Goal: Information Seeking & Learning: Learn about a topic

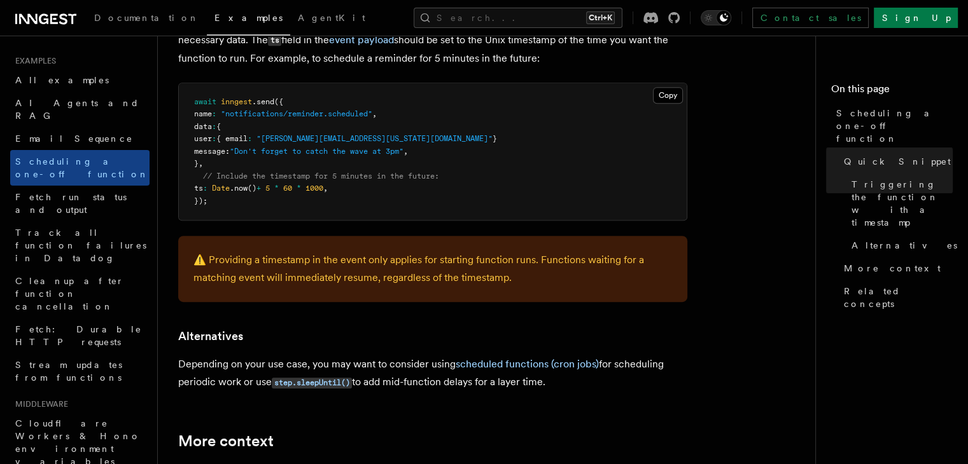
scroll to position [629, 0]
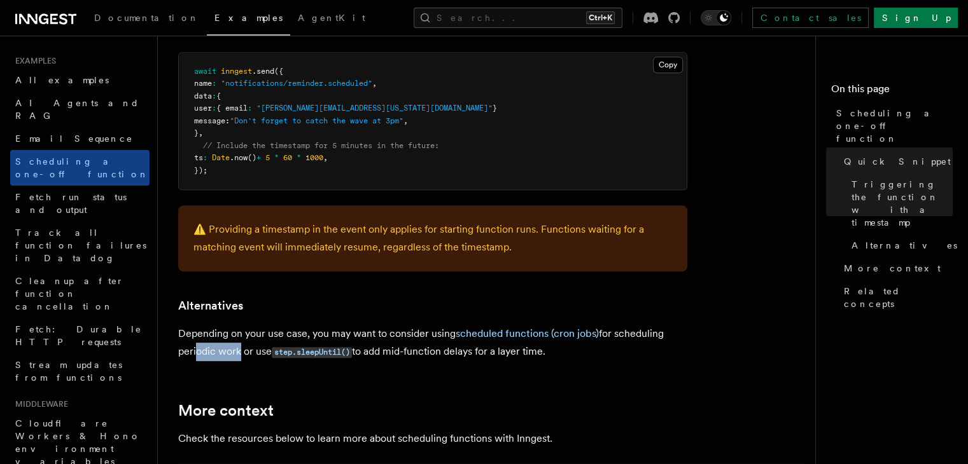
drag, startPoint x: 193, startPoint y: 358, endPoint x: 234, endPoint y: 348, distance: 42.0
click at [234, 348] on p "Depending on your use case, you may want to consider using scheduled functions …" at bounding box center [432, 343] width 509 height 36
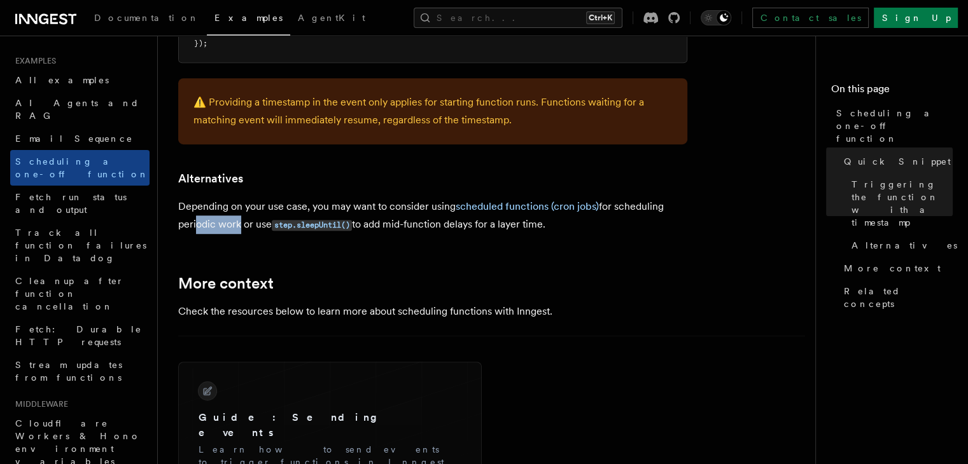
scroll to position [883, 0]
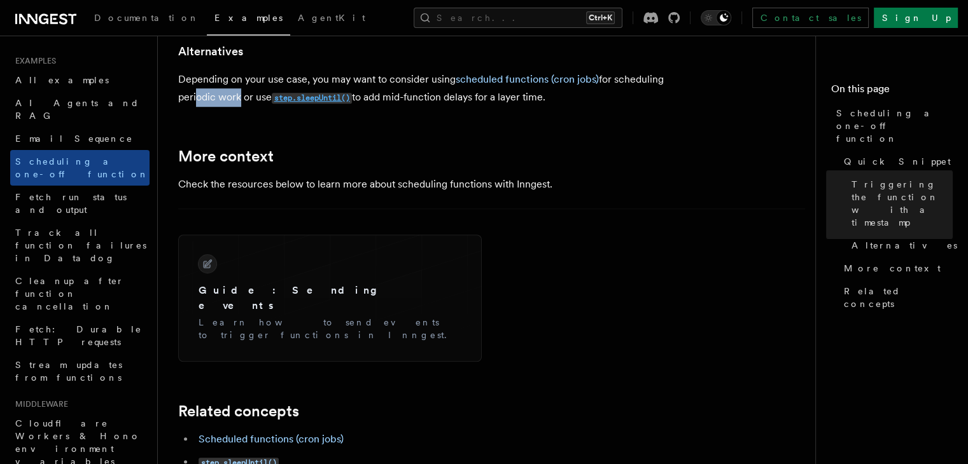
click at [312, 101] on code "step.sleepUntil()" at bounding box center [312, 98] width 80 height 11
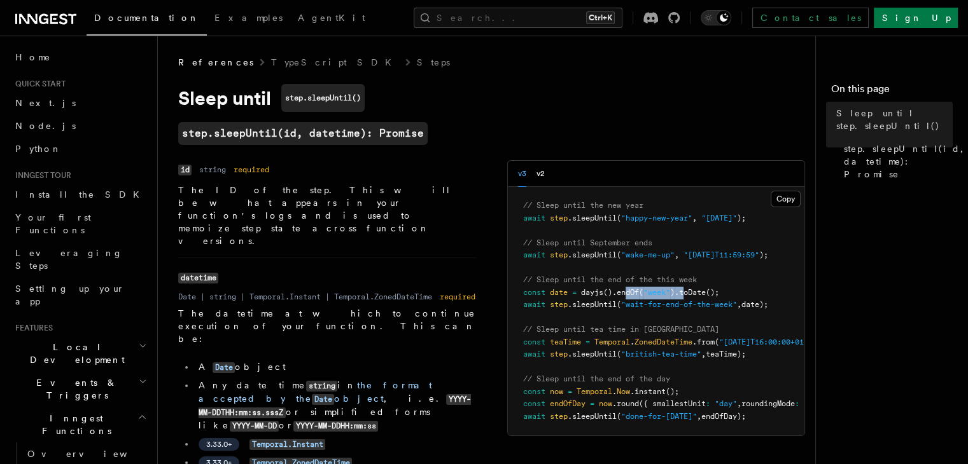
drag, startPoint x: 577, startPoint y: 295, endPoint x: 637, endPoint y: 296, distance: 59.8
click at [637, 296] on span "const date = dayjs () .endOf ( "week" ) .toDate ();" at bounding box center [621, 292] width 196 height 9
drag, startPoint x: 524, startPoint y: 215, endPoint x: 568, endPoint y: 218, distance: 44.0
click at [568, 218] on span "await step .sleepUntil ( "happy-new-year" , "[DATE]" );" at bounding box center [634, 218] width 223 height 9
drag, startPoint x: 581, startPoint y: 220, endPoint x: 618, endPoint y: 220, distance: 37.5
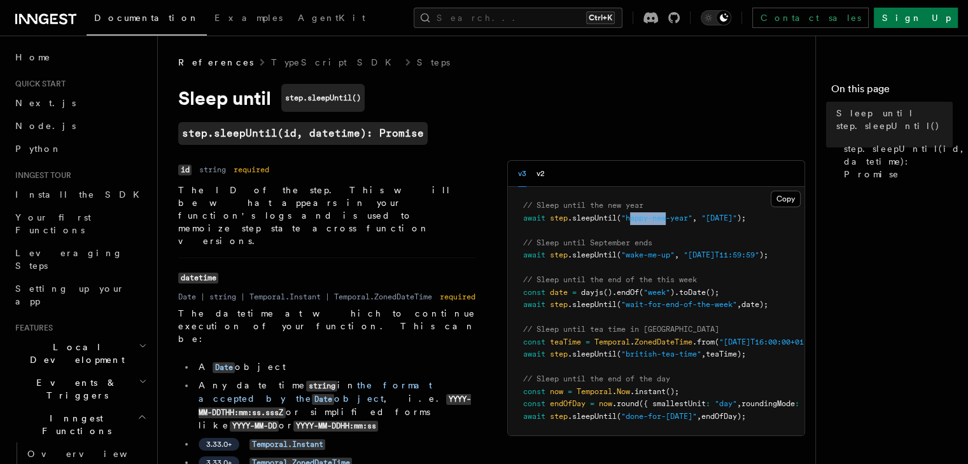
click at [621, 220] on span ""happy-new-year"" at bounding box center [656, 218] width 71 height 9
drag, startPoint x: 531, startPoint y: 258, endPoint x: 563, endPoint y: 256, distance: 31.8
click at [568, 256] on span ".sleepUntil" at bounding box center [592, 255] width 49 height 9
drag, startPoint x: 491, startPoint y: 239, endPoint x: 519, endPoint y: 240, distance: 28.0
click at [523, 240] on span "// Sleep until September ends" at bounding box center [587, 243] width 129 height 9
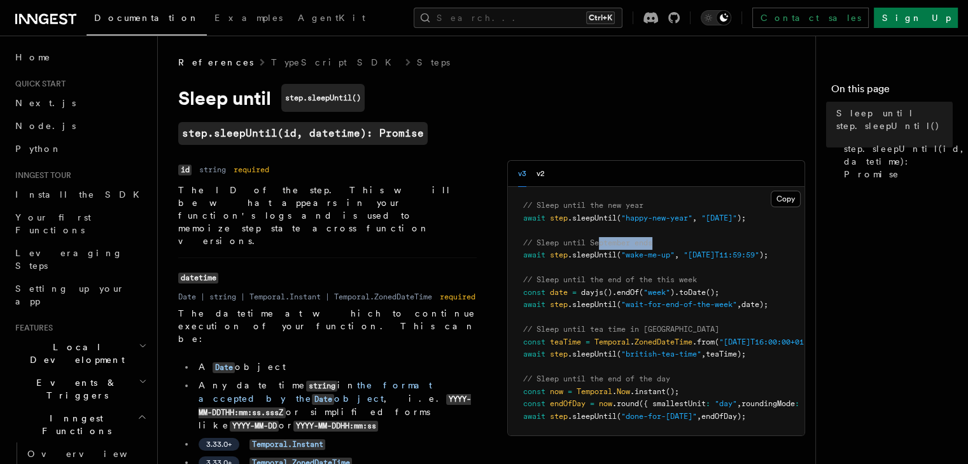
drag, startPoint x: 555, startPoint y: 241, endPoint x: 613, endPoint y: 241, distance: 57.9
click at [613, 241] on pre "// Sleep until the new year await step .sleepUntil ( "happy-new-year" , "[DATE]…" at bounding box center [656, 311] width 297 height 249
drag, startPoint x: 582, startPoint y: 258, endPoint x: 610, endPoint y: 256, distance: 28.0
click at [621, 258] on span ""wake-me-up"" at bounding box center [647, 255] width 53 height 9
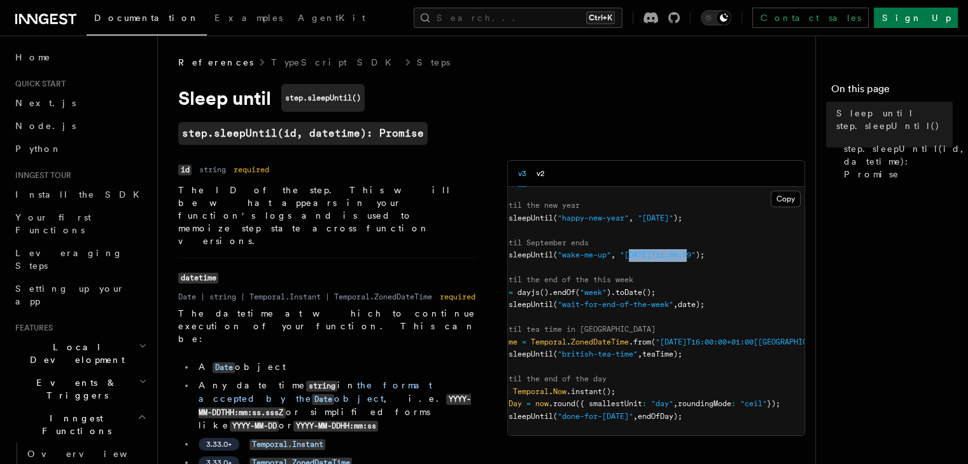
drag, startPoint x: 584, startPoint y: 256, endPoint x: 641, endPoint y: 255, distance: 57.3
click at [641, 255] on span ""[DATE]T11:59:59"" at bounding box center [658, 255] width 76 height 9
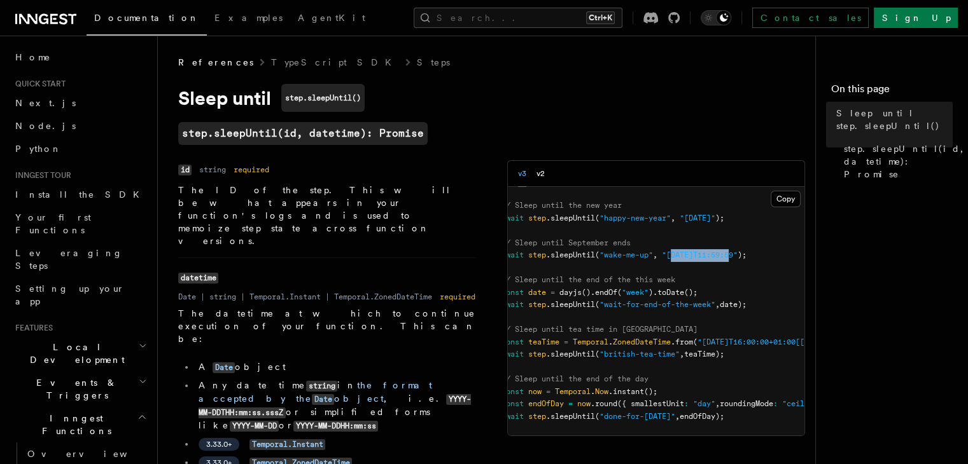
scroll to position [0, 0]
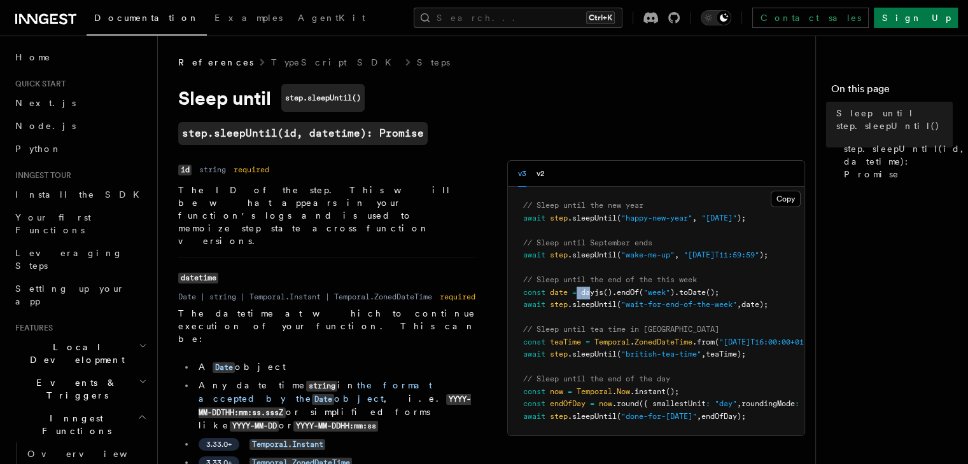
drag, startPoint x: 526, startPoint y: 293, endPoint x: 580, endPoint y: 293, distance: 54.1
click at [560, 293] on span "const date = dayjs () .endOf ( "week" ) .toDate ();" at bounding box center [621, 292] width 196 height 9
drag, startPoint x: 517, startPoint y: 304, endPoint x: 552, endPoint y: 304, distance: 35.6
click at [568, 304] on span ".sleepUntil" at bounding box center [592, 304] width 49 height 9
drag, startPoint x: 489, startPoint y: 284, endPoint x: 514, endPoint y: 274, distance: 27.7
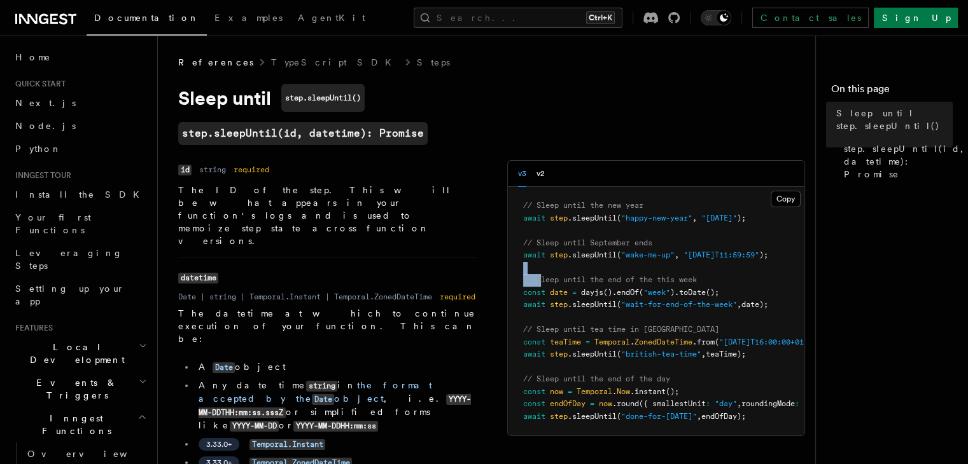
click at [514, 274] on pre "// Sleep until the new year await step .sleepUntil ( "happy-new-year" , "[DATE]…" at bounding box center [656, 311] width 297 height 249
drag, startPoint x: 590, startPoint y: 280, endPoint x: 629, endPoint y: 283, distance: 38.9
click at [629, 283] on span "// Sleep until the end of the this week" at bounding box center [610, 280] width 174 height 9
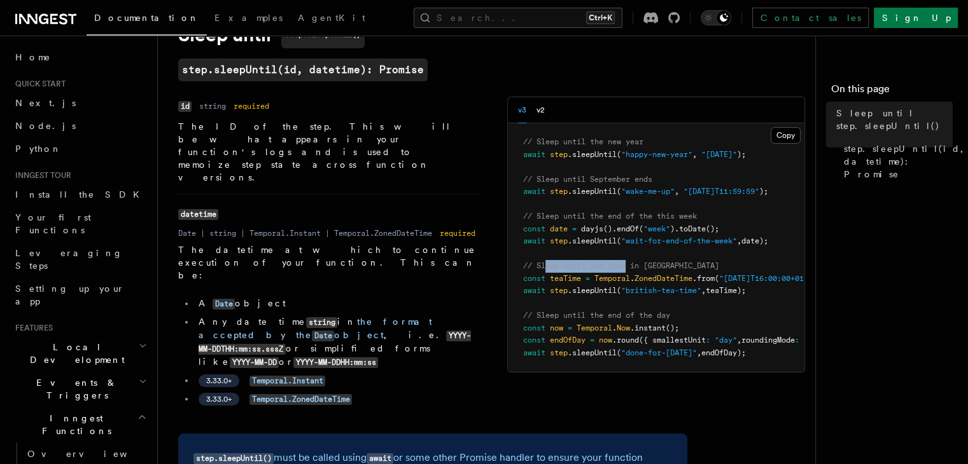
drag, startPoint x: 496, startPoint y: 269, endPoint x: 577, endPoint y: 268, distance: 81.5
click at [577, 268] on span "// Sleep until tea time in [GEOGRAPHIC_DATA]" at bounding box center [621, 266] width 196 height 9
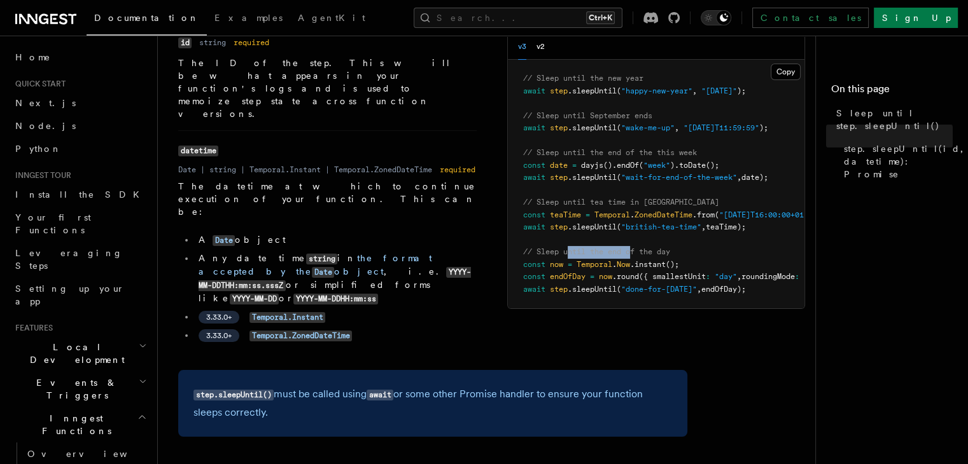
drag, startPoint x: 517, startPoint y: 249, endPoint x: 598, endPoint y: 249, distance: 81.4
click at [598, 249] on span "// Sleep until the end of the day" at bounding box center [596, 252] width 147 height 9
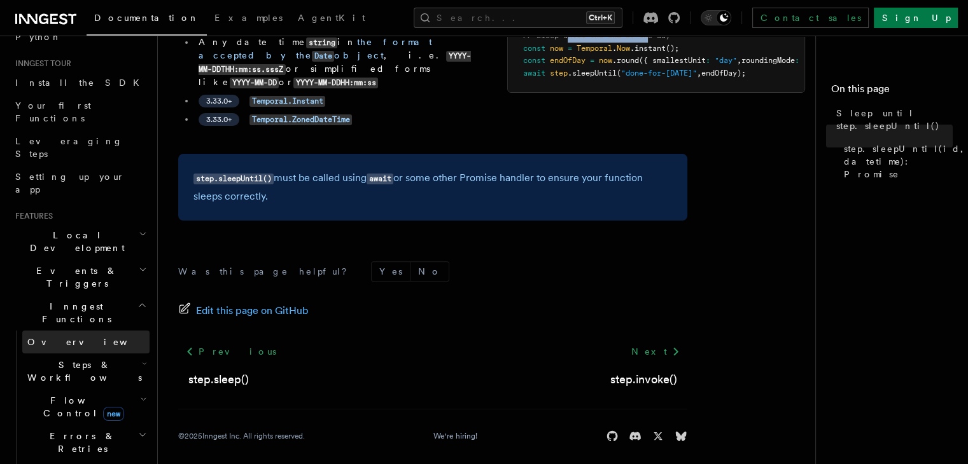
scroll to position [191, 0]
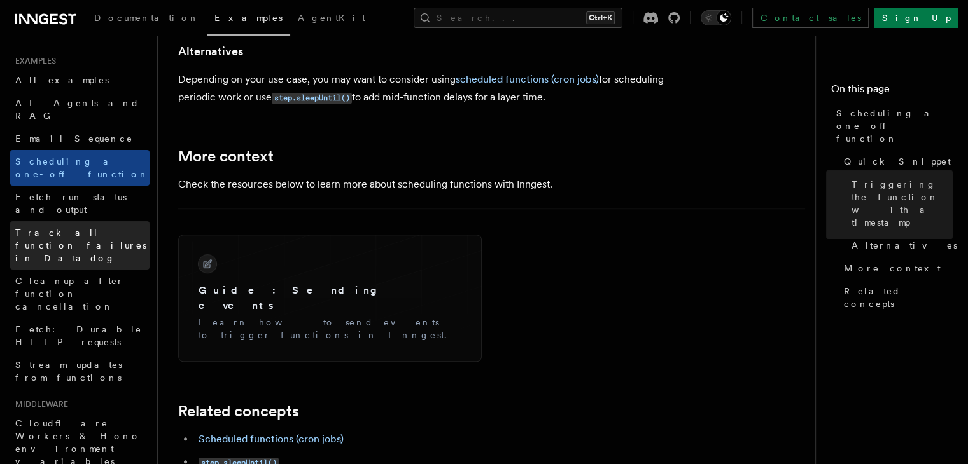
click at [81, 227] on span "Track all function failures in Datadog" at bounding box center [82, 246] width 134 height 38
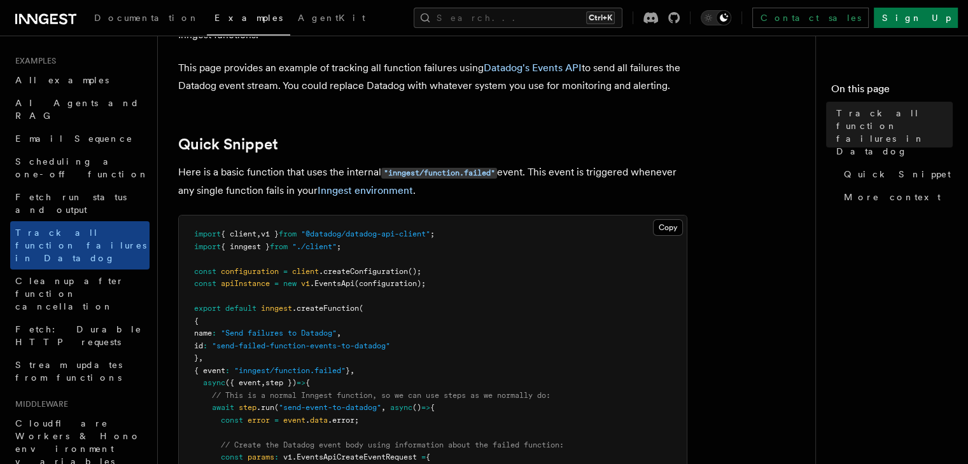
scroll to position [127, 0]
drag, startPoint x: 239, startPoint y: 334, endPoint x: 349, endPoint y: 337, distance: 110.1
click at [341, 334] on span "name : "Send failures to Datadog" ," at bounding box center [267, 332] width 147 height 9
drag, startPoint x: 239, startPoint y: 340, endPoint x: 276, endPoint y: 349, distance: 38.7
click at [272, 344] on pre "import { client , v1 } from "@datadog/datadog-api-client" ; import { inngest } …" at bounding box center [433, 463] width 508 height 497
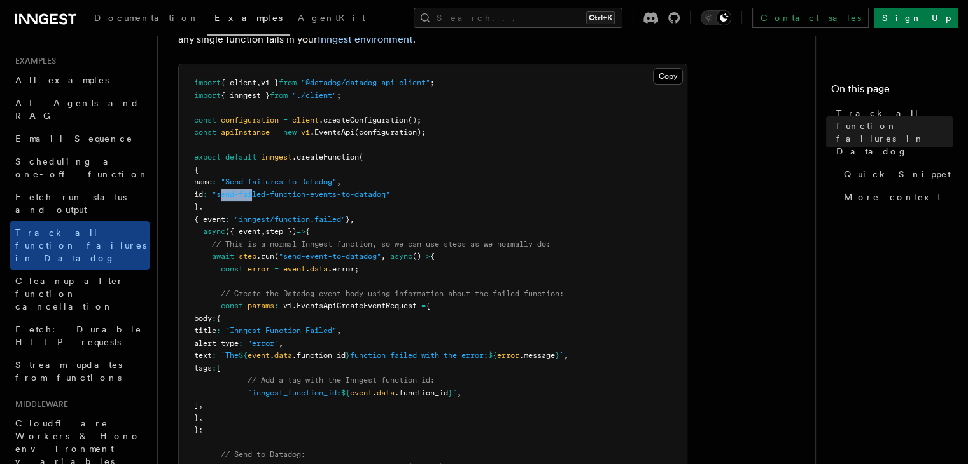
scroll to position [318, 0]
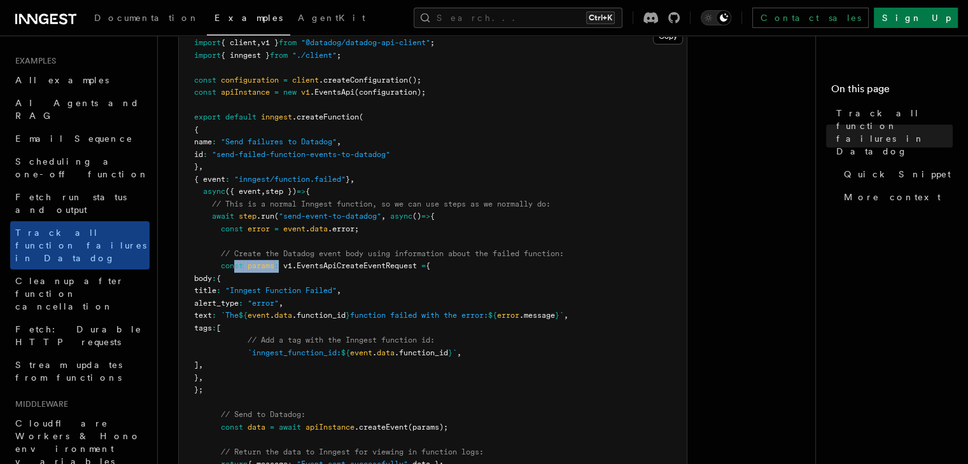
click at [305, 270] on span "const params : v1 . EventsApiCreateEventRequest = {" at bounding box center [312, 266] width 236 height 9
drag, startPoint x: 280, startPoint y: 318, endPoint x: 410, endPoint y: 316, distance: 129.8
click at [409, 316] on span "text : `The ${ event . data .function_id } function failed with the error: ${ e…" at bounding box center [381, 315] width 374 height 9
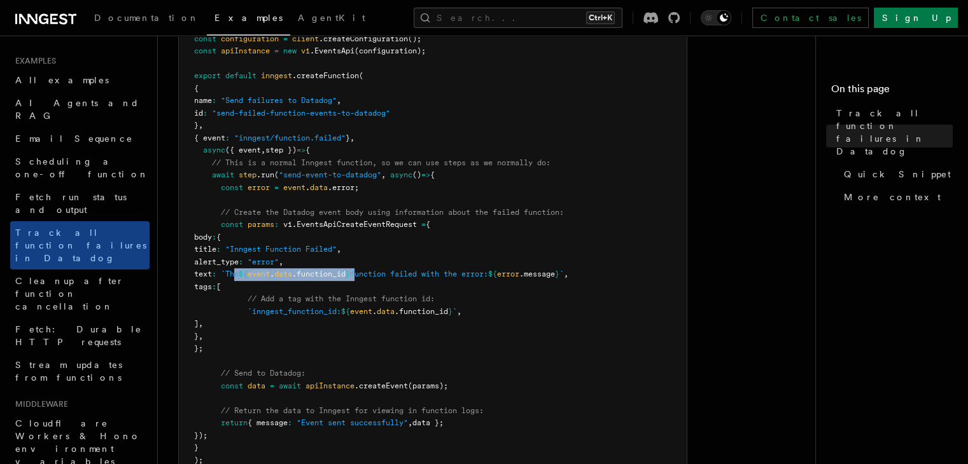
scroll to position [382, 0]
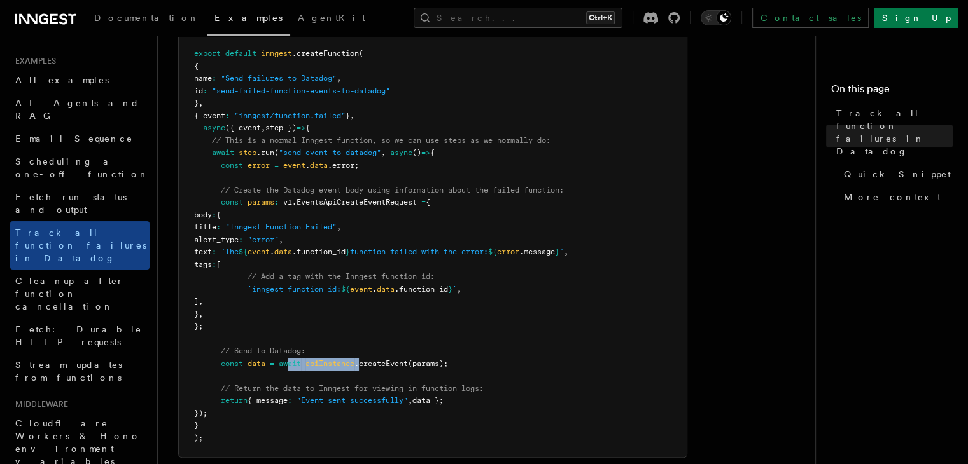
drag, startPoint x: 291, startPoint y: 362, endPoint x: 405, endPoint y: 363, distance: 113.3
click at [399, 363] on span "const data = await apiInstance .createEvent (params);" at bounding box center [321, 364] width 254 height 9
drag, startPoint x: 471, startPoint y: 370, endPoint x: 440, endPoint y: 382, distance: 33.4
click at [473, 370] on pre "import { client , v1 } from "@datadog/datadog-api-client" ; import { inngest } …" at bounding box center [433, 209] width 508 height 497
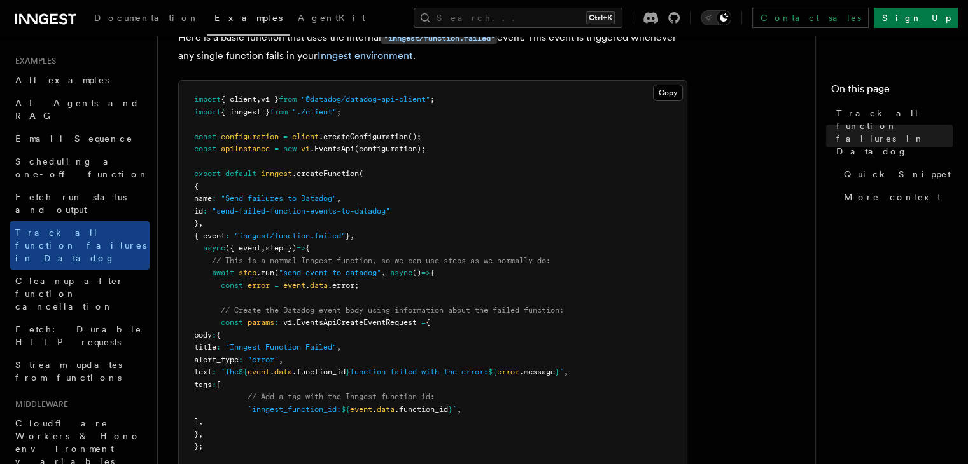
scroll to position [255, 0]
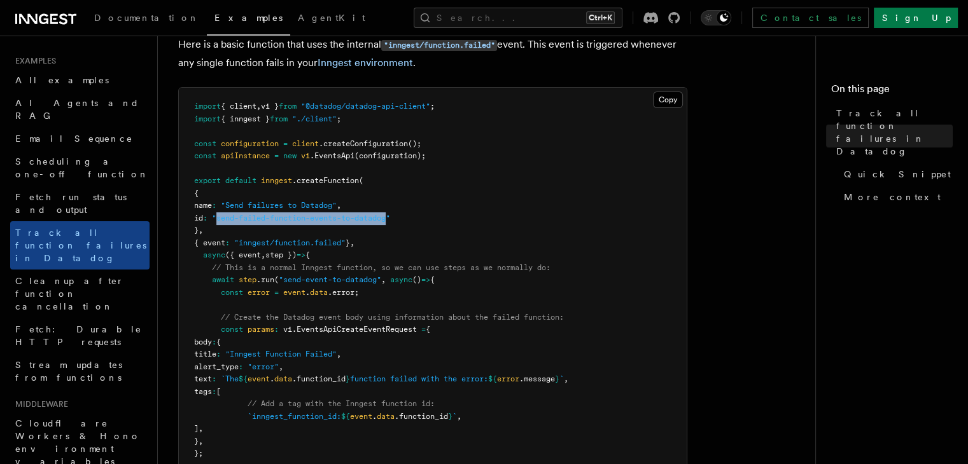
drag, startPoint x: 237, startPoint y: 217, endPoint x: 409, endPoint y: 222, distance: 172.5
click at [390, 222] on span ""send-failed-function-events-to-datadog"" at bounding box center [301, 218] width 178 height 9
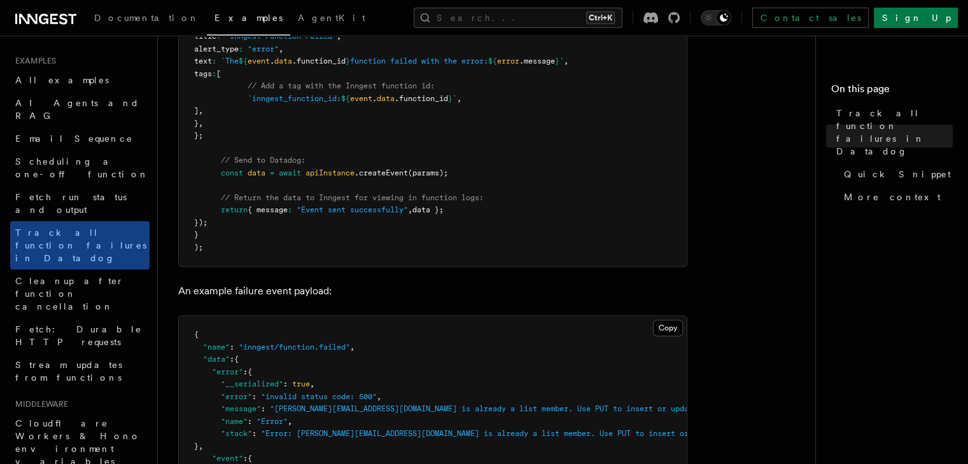
scroll to position [636, 0]
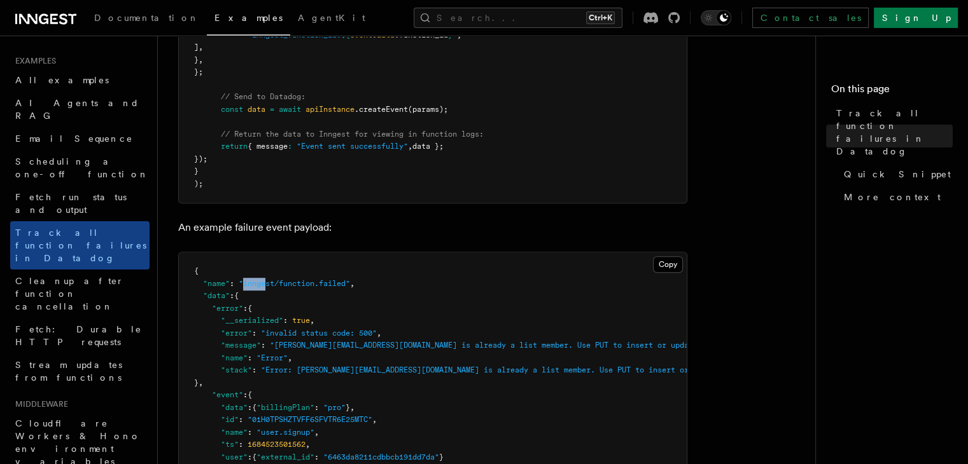
drag, startPoint x: 252, startPoint y: 283, endPoint x: 287, endPoint y: 277, distance: 35.5
click at [274, 279] on span ""inngest/function.failed"" at bounding box center [294, 283] width 111 height 9
drag, startPoint x: 321, startPoint y: 277, endPoint x: 337, endPoint y: 288, distance: 20.1
click at [346, 277] on pre "{ "name" : "inngest/function.failed" , "data" : { "error" : { "__serialized" : …" at bounding box center [433, 408] width 508 height 311
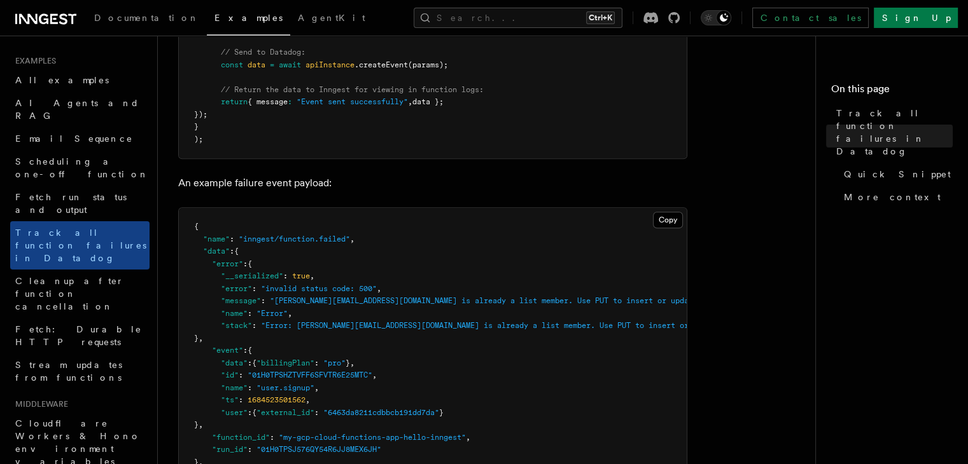
scroll to position [700, 0]
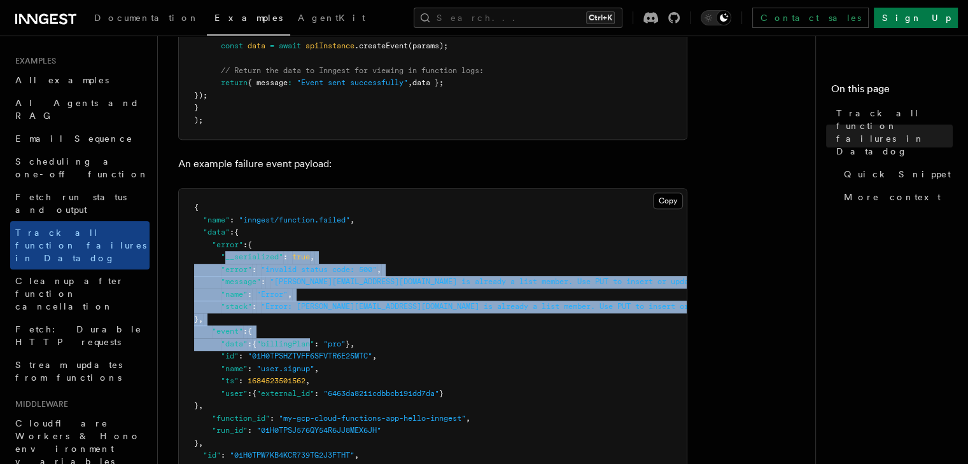
drag, startPoint x: 227, startPoint y: 256, endPoint x: 321, endPoint y: 344, distance: 128.8
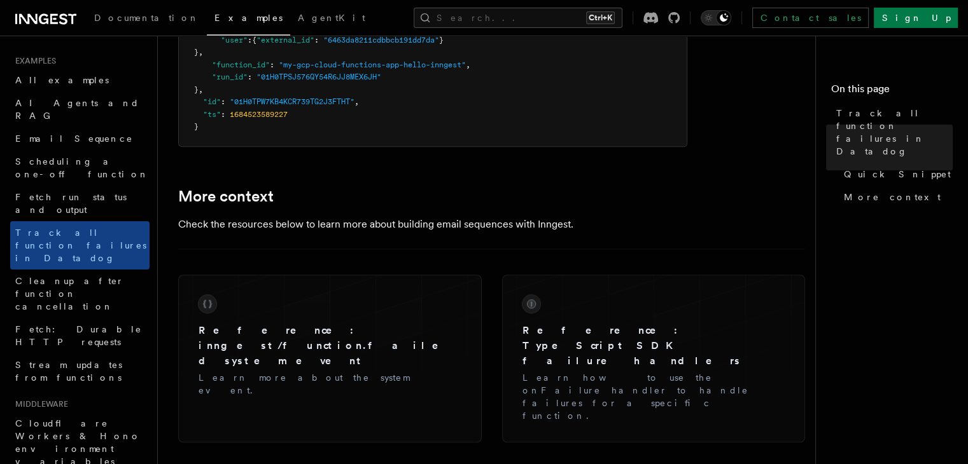
scroll to position [1145, 0]
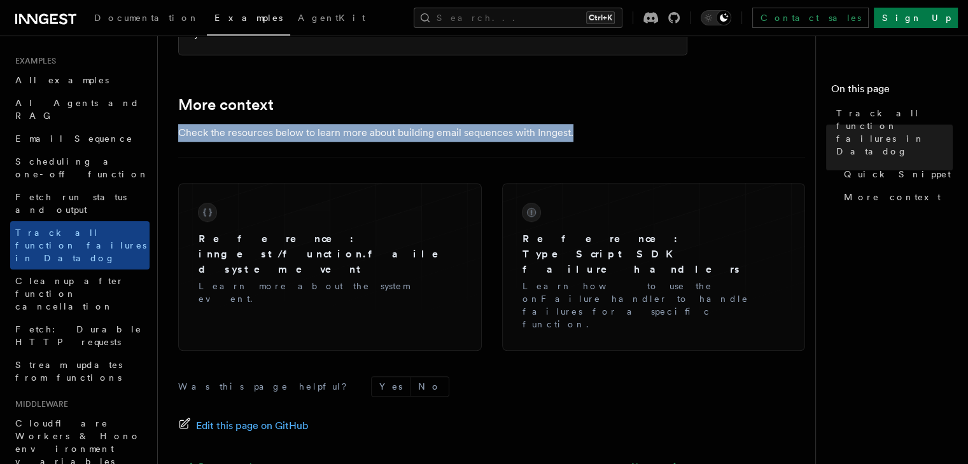
drag, startPoint x: 175, startPoint y: 136, endPoint x: 605, endPoint y: 136, distance: 430.1
click at [605, 136] on p "Check the resources below to learn more about building email sequences with Inn…" at bounding box center [432, 133] width 509 height 18
